Goal: Communication & Community: Answer question/provide support

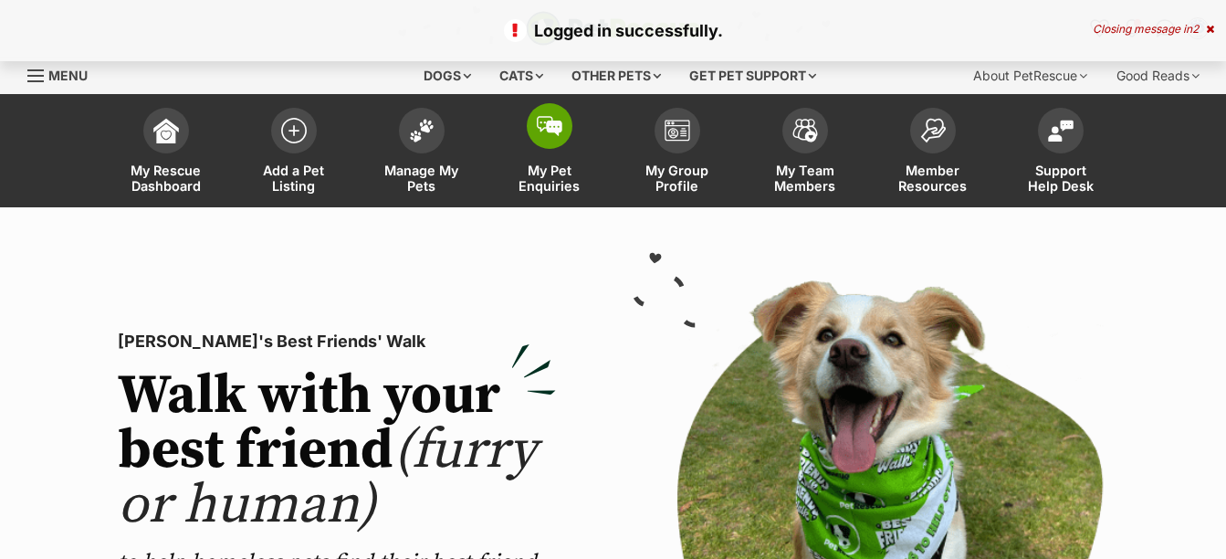
click at [551, 140] on span at bounding box center [550, 126] width 46 height 46
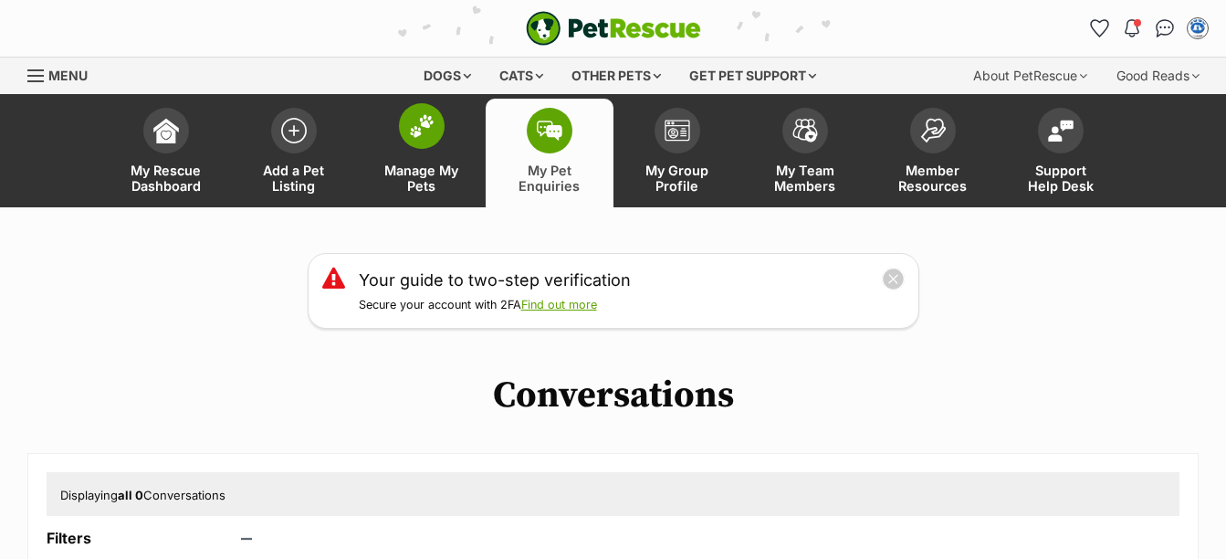
click at [407, 174] on span "Manage My Pets" at bounding box center [422, 178] width 82 height 31
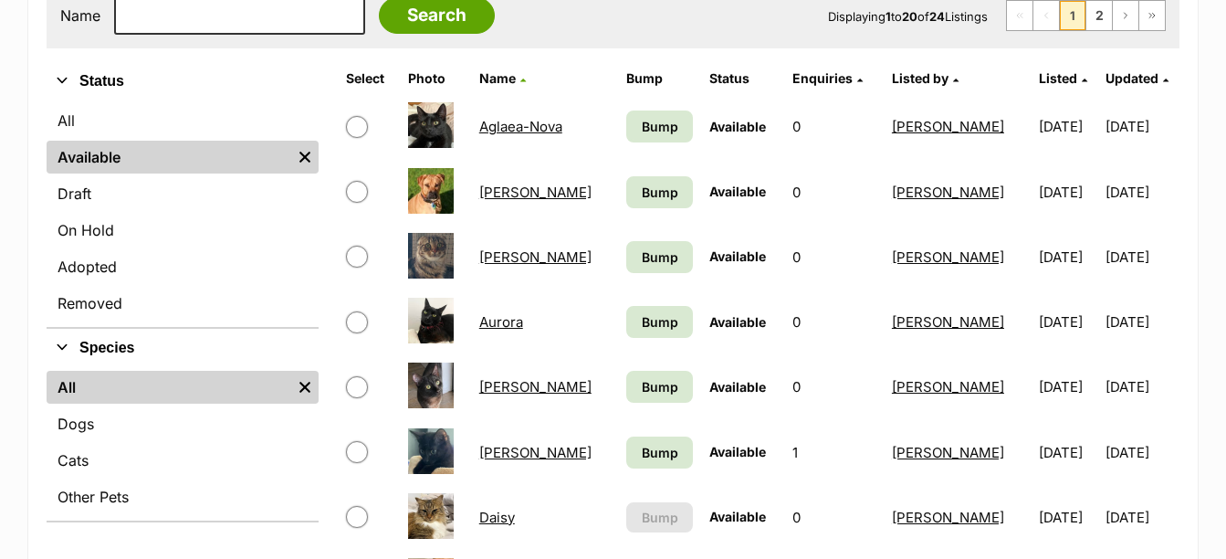
scroll to position [548, 0]
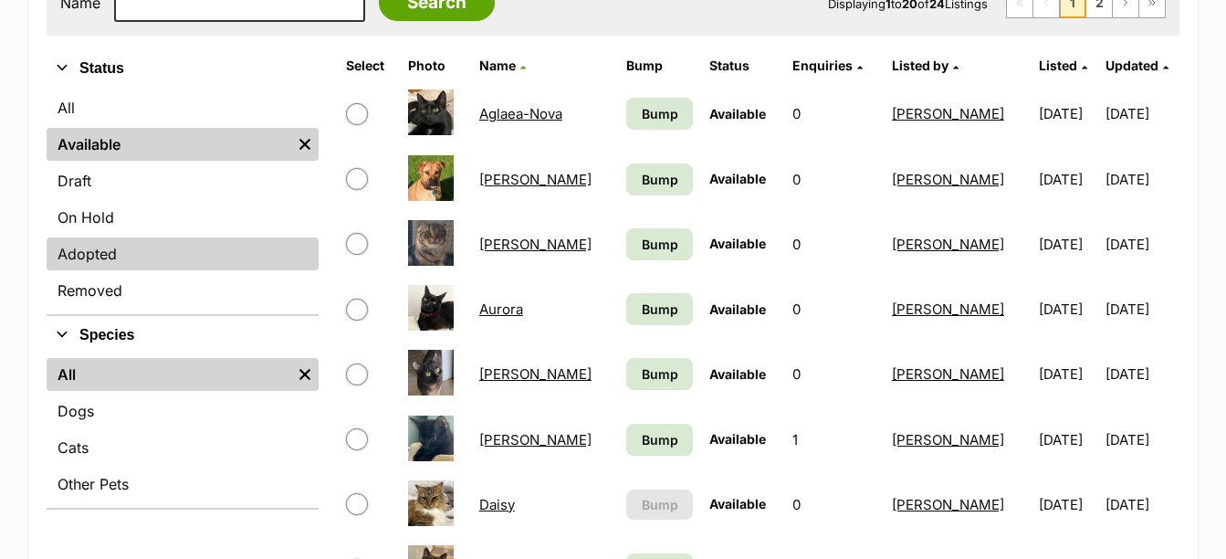
click at [106, 262] on link "Adopted" at bounding box center [183, 253] width 272 height 33
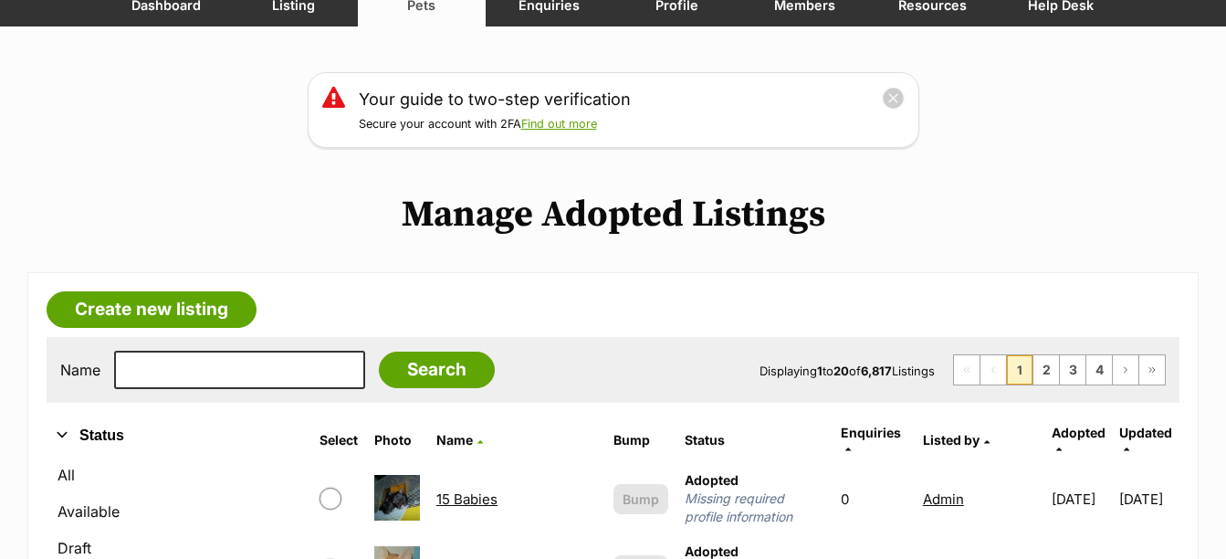
scroll to position [183, 0]
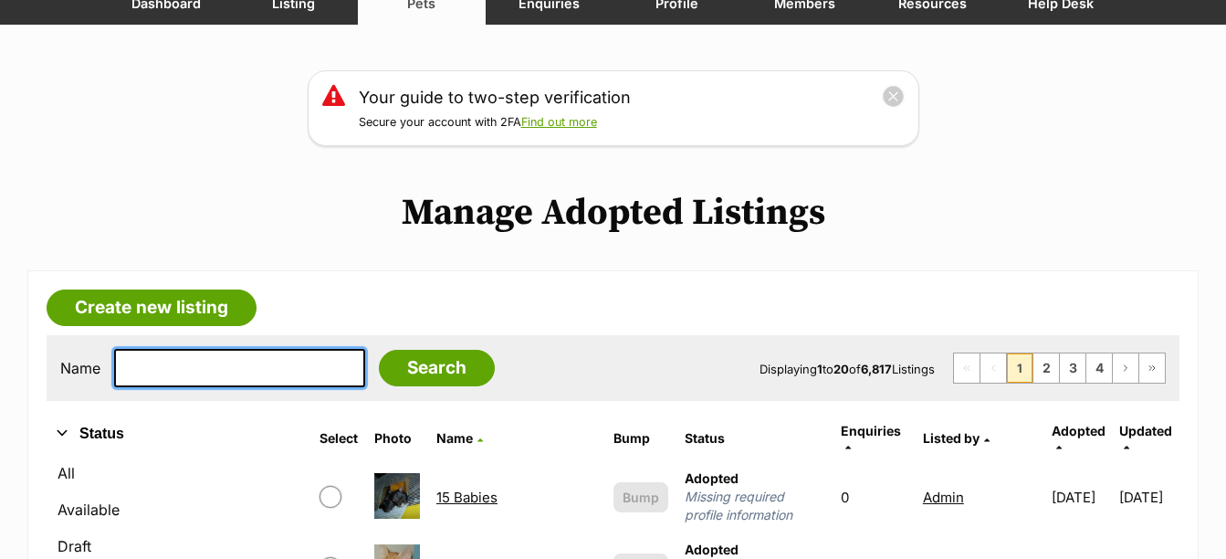
click at [215, 371] on input "text" at bounding box center [239, 368] width 251 height 38
type input "oscar"
click at [379, 350] on input "Search" at bounding box center [437, 368] width 116 height 37
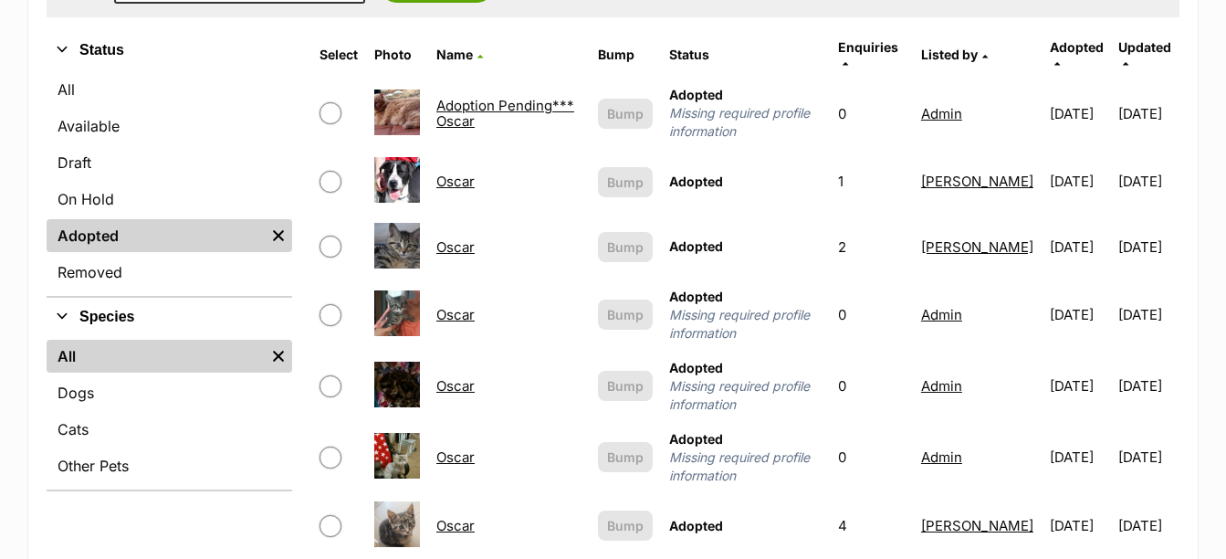
scroll to position [639, 0]
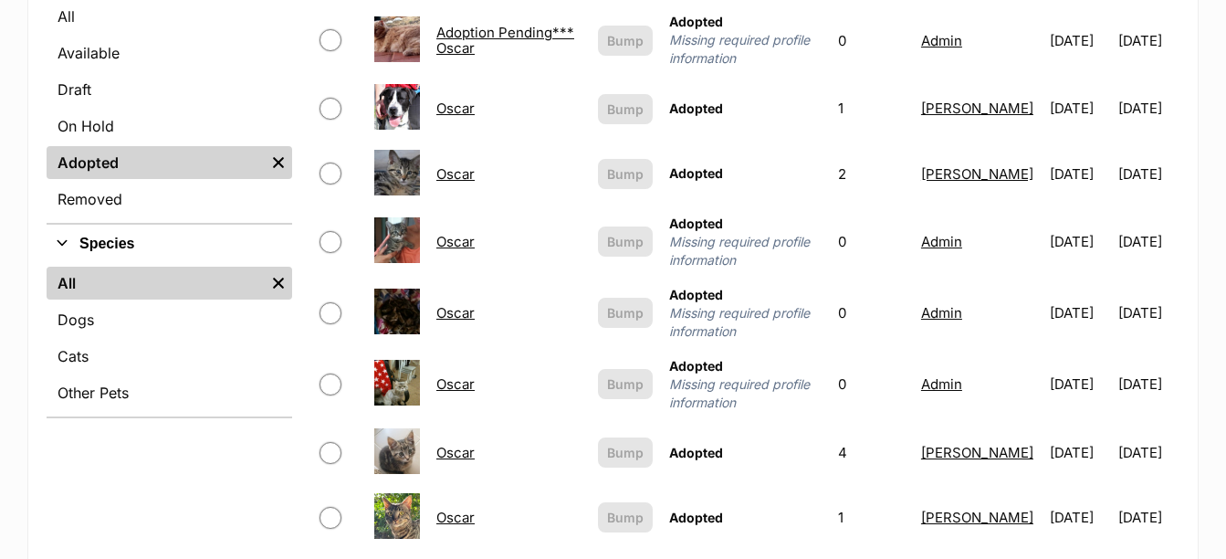
click at [451, 444] on link "Oscar" at bounding box center [455, 452] width 38 height 17
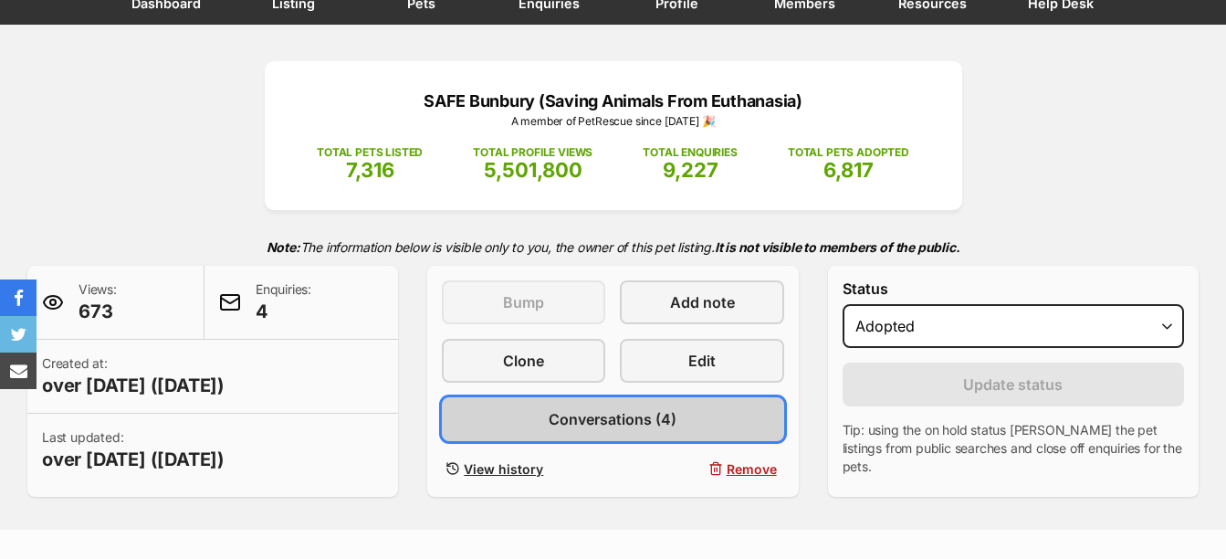
click at [626, 414] on span "Conversations (4)" at bounding box center [613, 419] width 128 height 22
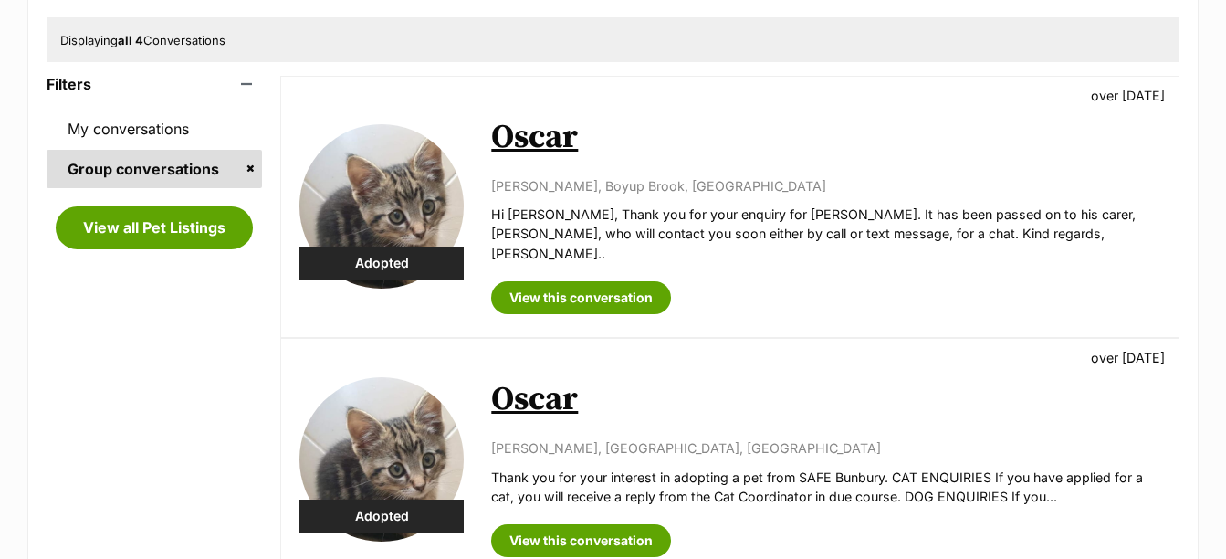
scroll to position [365, 0]
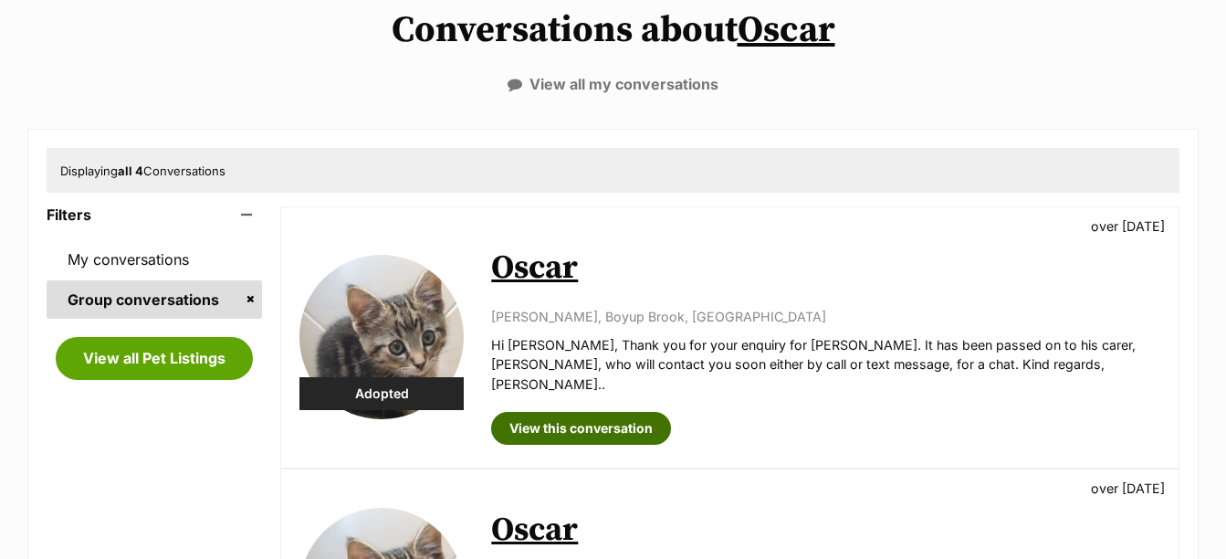
click at [568, 412] on link "View this conversation" at bounding box center [581, 428] width 180 height 33
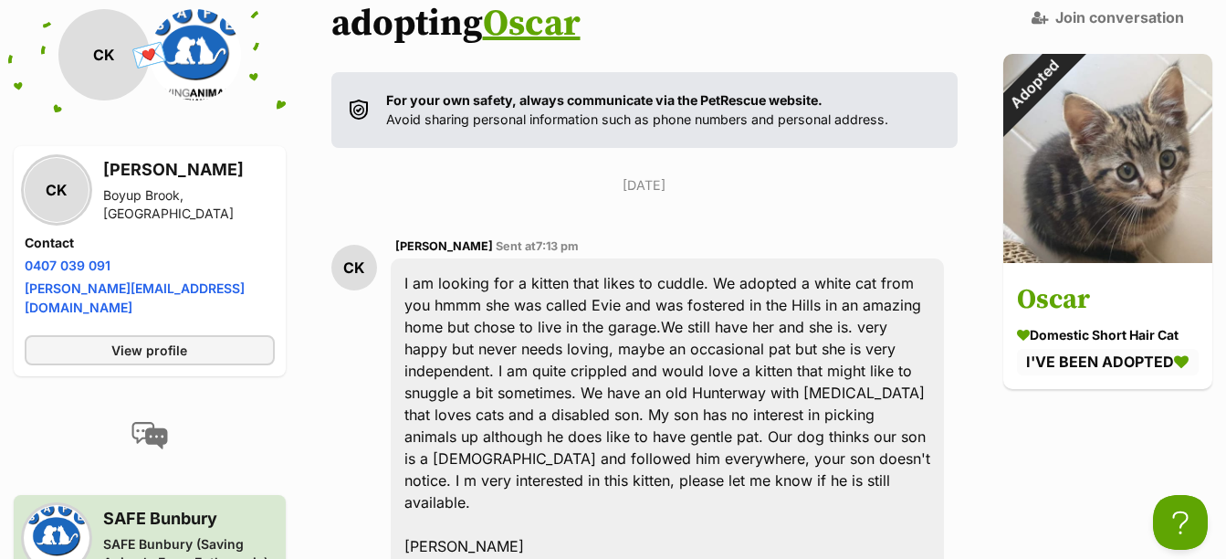
scroll to position [365, 0]
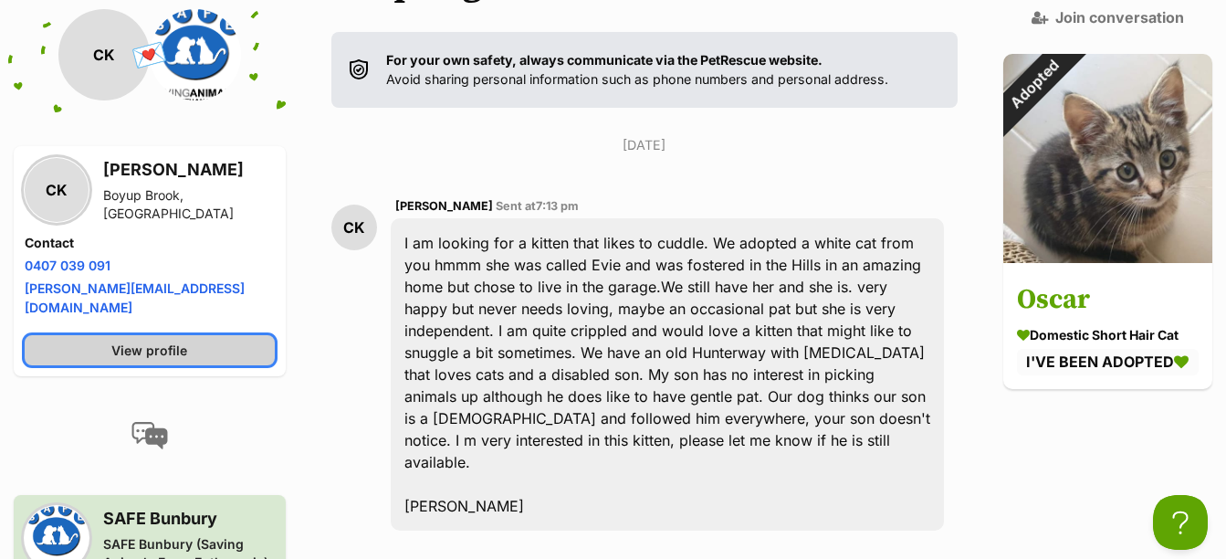
click at [205, 335] on link "View profile" at bounding box center [150, 350] width 250 height 30
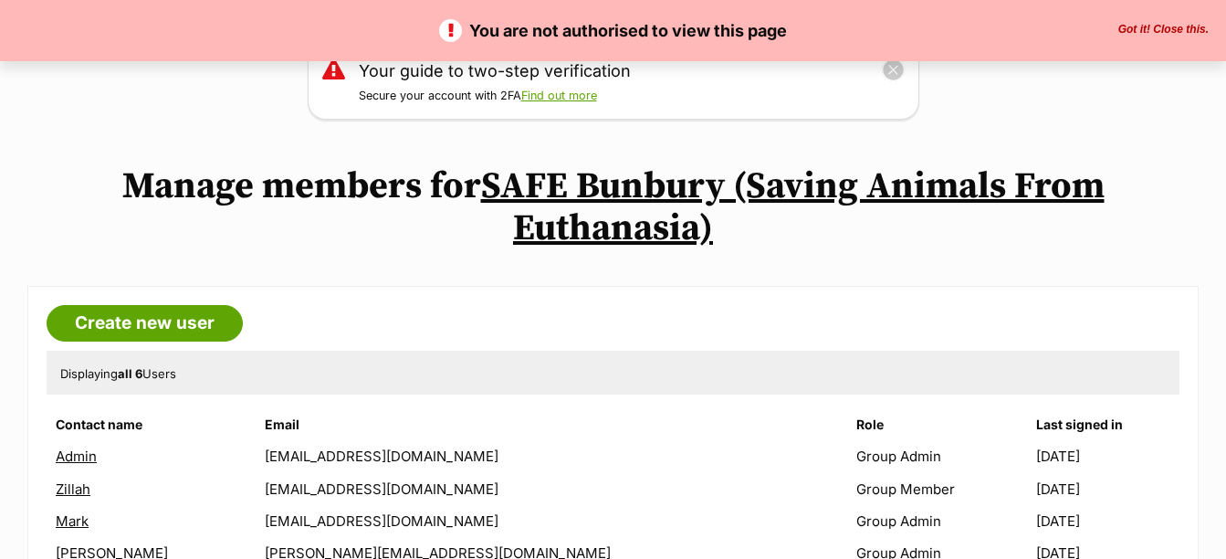
scroll to position [183, 0]
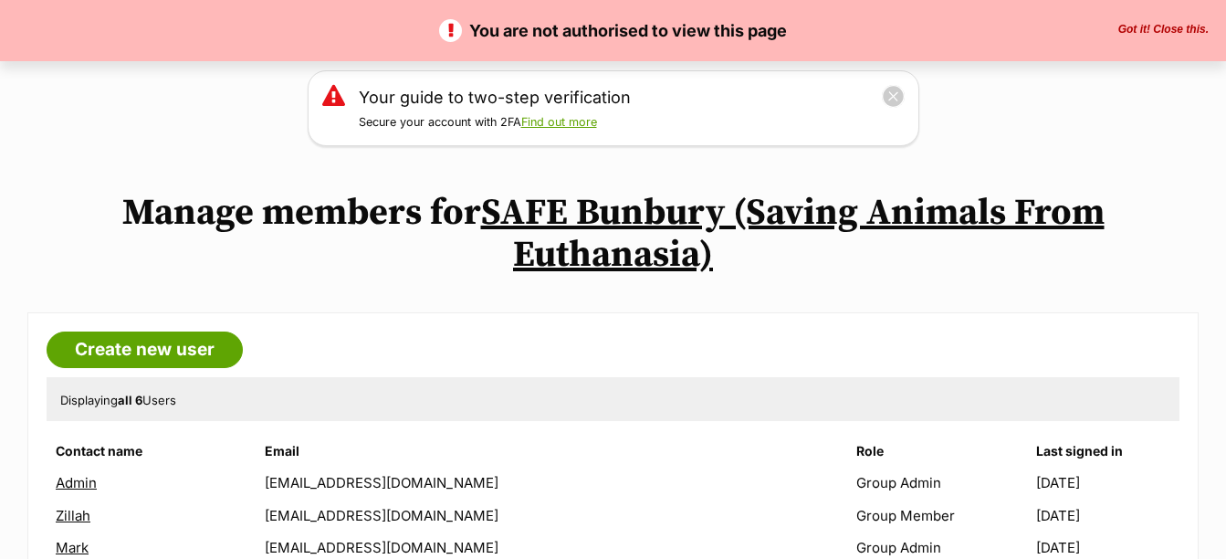
click at [1172, 25] on button "Got it! Close this." at bounding box center [1163, 30] width 101 height 15
